Goal: Navigation & Orientation: Understand site structure

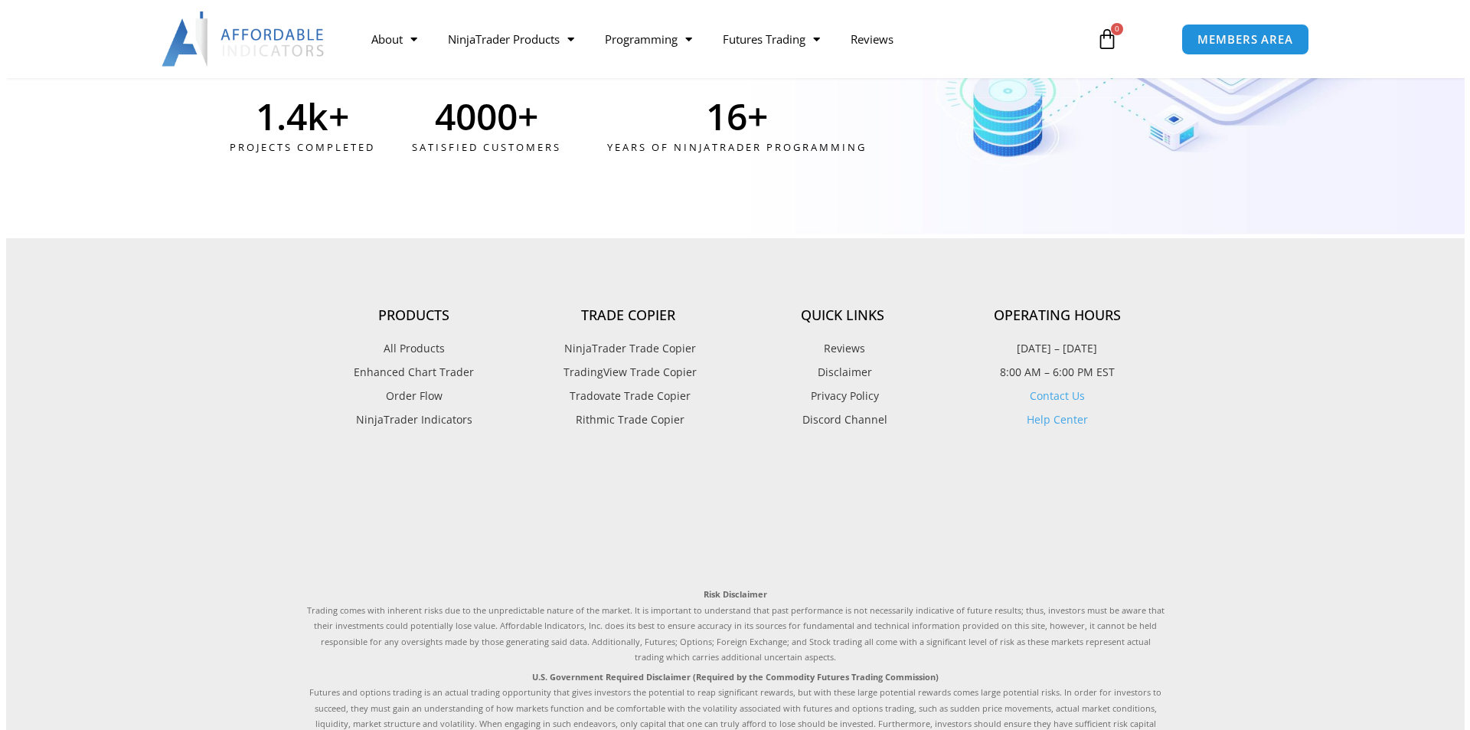
scroll to position [4330, 0]
